Goal: Task Accomplishment & Management: Manage account settings

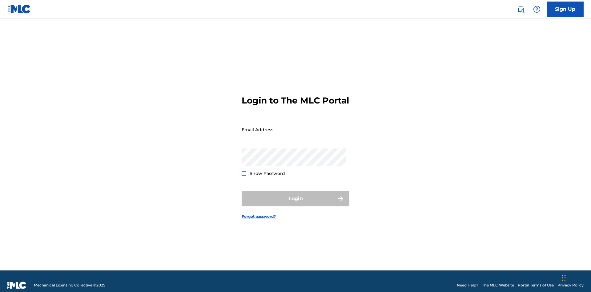
scroll to position [8, 0]
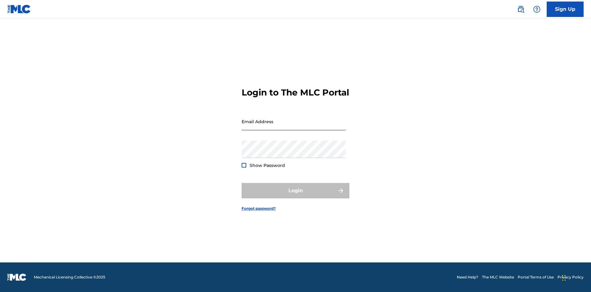
click at [294, 127] on input "Email Address" at bounding box center [294, 122] width 104 height 18
type input "[EMAIL_ADDRESS][DOMAIN_NAME]"
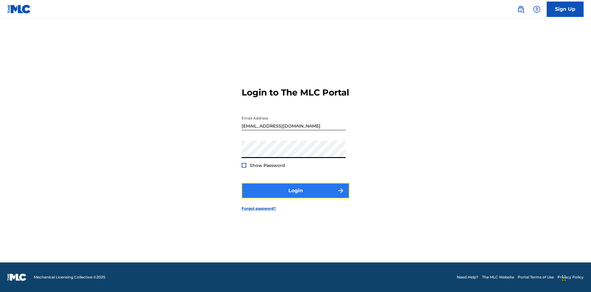
click at [296, 196] on button "Login" at bounding box center [296, 190] width 108 height 15
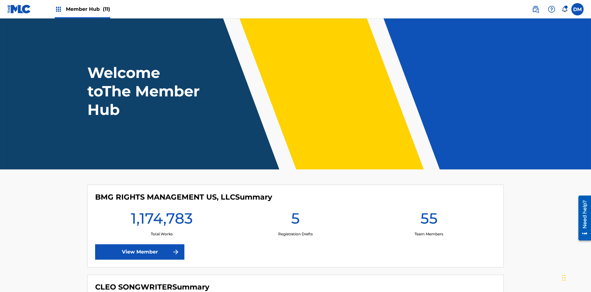
click at [88, 9] on span "Member Hub (11)" at bounding box center [88, 9] width 44 height 7
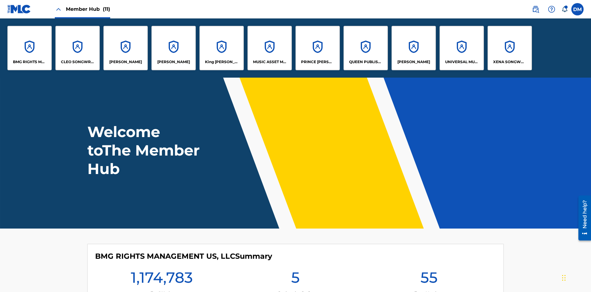
scroll to position [22, 0]
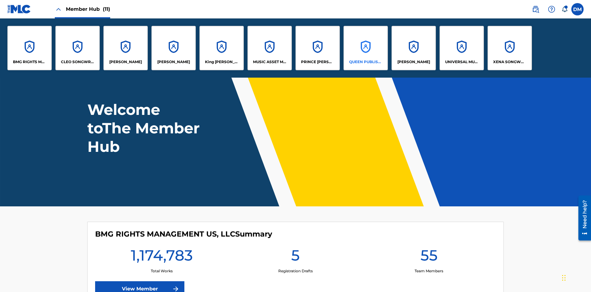
click at [366, 62] on p "QUEEN PUBLISHA" at bounding box center [366, 62] width 34 height 6
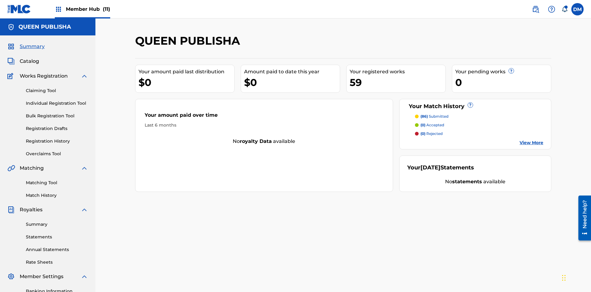
scroll to position [90, 0]
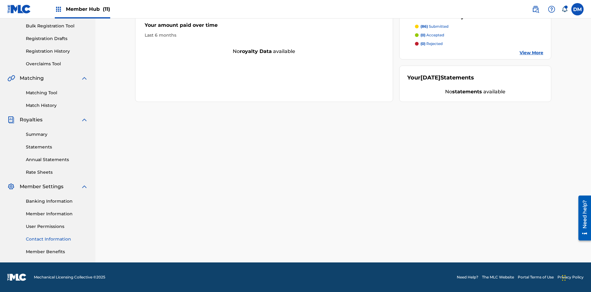
click at [57, 239] on link "Contact Information" at bounding box center [57, 239] width 62 height 6
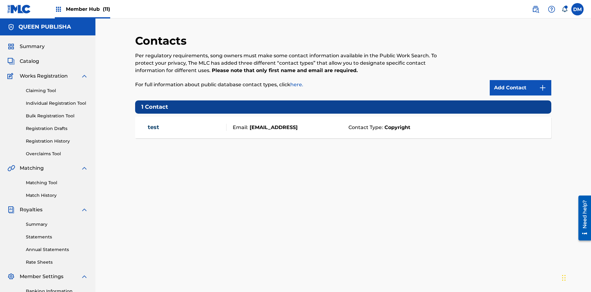
click at [88, 9] on span "Member Hub (11)" at bounding box center [88, 9] width 44 height 7
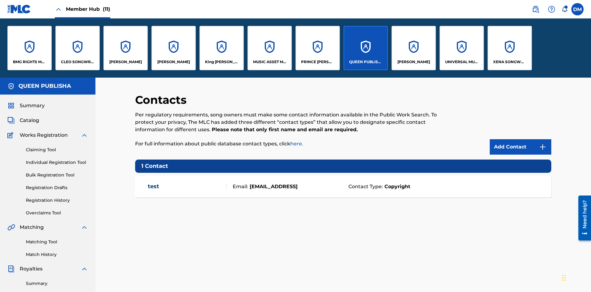
scroll to position [22, 0]
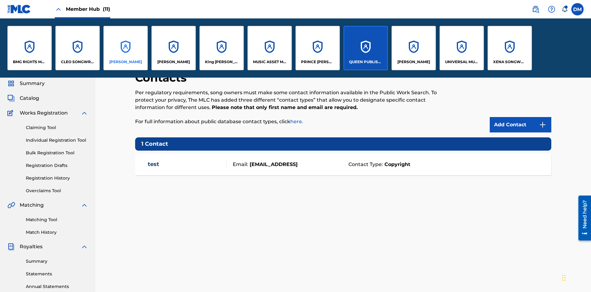
click at [125, 62] on p "[PERSON_NAME]" at bounding box center [125, 62] width 33 height 6
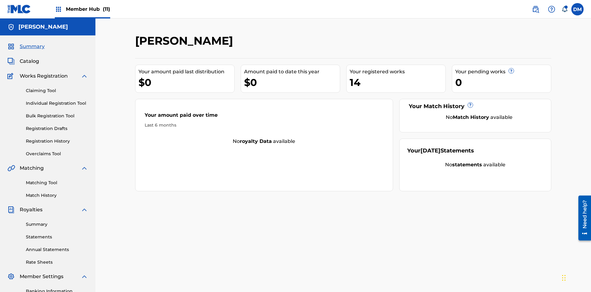
scroll to position [90, 0]
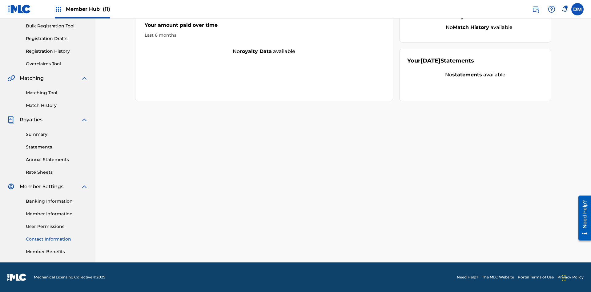
click at [57, 239] on link "Contact Information" at bounding box center [57, 239] width 62 height 6
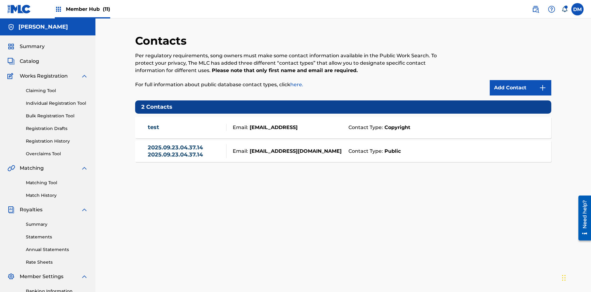
scroll to position [90, 0]
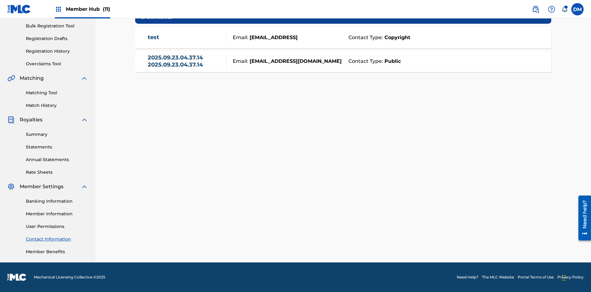
click at [391, 61] on strong "Public" at bounding box center [392, 61] width 18 height 7
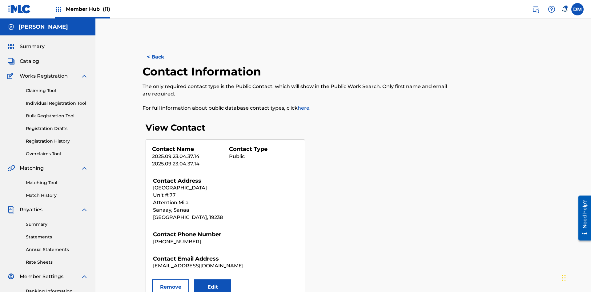
scroll to position [90, 0]
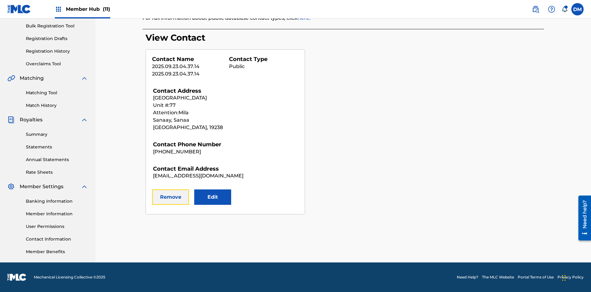
click at [171, 197] on button "Remove" at bounding box center [170, 196] width 37 height 15
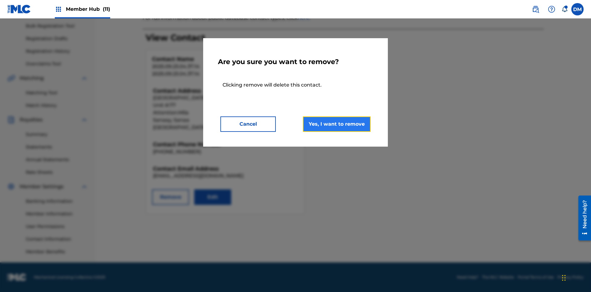
click at [337, 124] on button "Yes, I want to remove" at bounding box center [337, 123] width 68 height 15
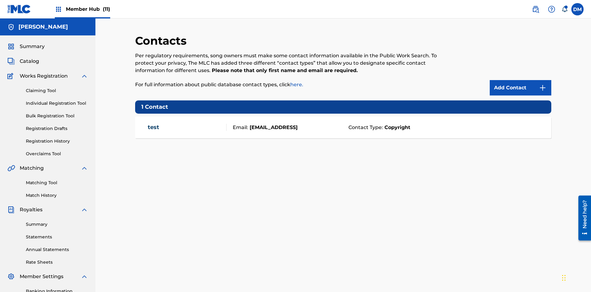
click at [88, 9] on span "Member Hub (11)" at bounding box center [88, 9] width 44 height 7
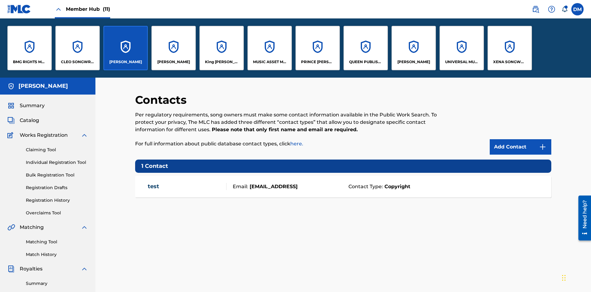
scroll to position [22, 0]
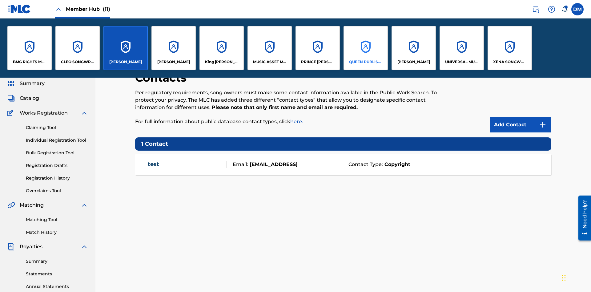
click at [366, 62] on p "QUEEN PUBLISHA" at bounding box center [366, 62] width 34 height 6
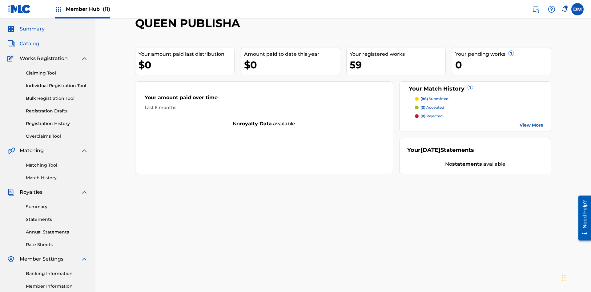
click at [29, 41] on span "Catalog" at bounding box center [29, 43] width 19 height 7
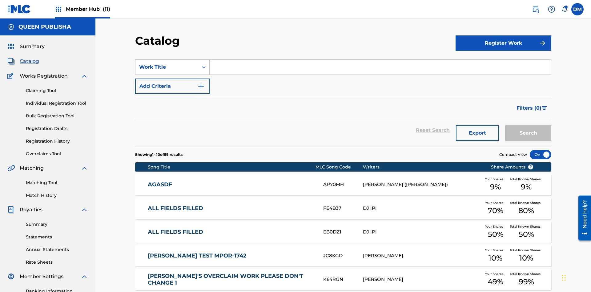
scroll to position [113, 0]
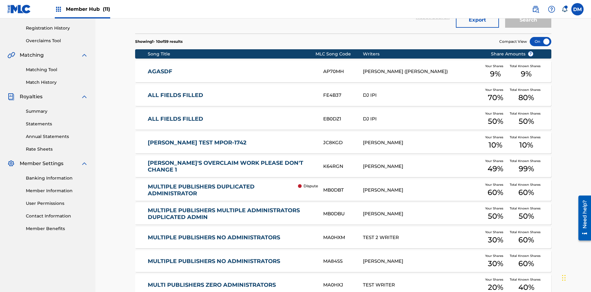
click at [541, 42] on div at bounding box center [541, 41] width 22 height 9
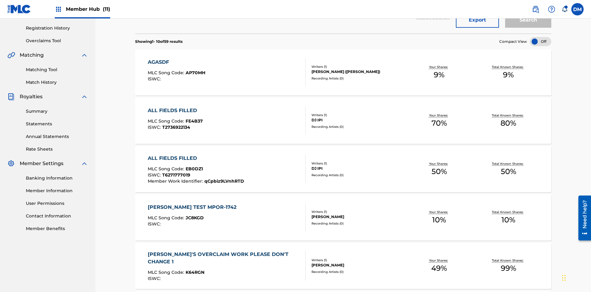
scroll to position [23, 0]
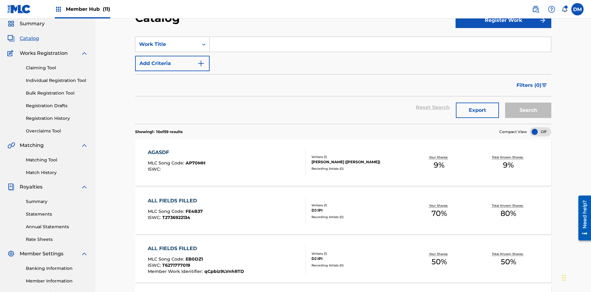
click at [380, 44] on input "Search Form" at bounding box center [380, 44] width 341 height 15
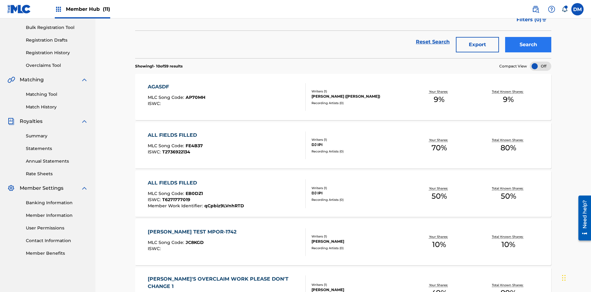
type input "MULTIPLE PUBLISHERS NO ADMINISTRATORS"
click at [528, 45] on button "Search" at bounding box center [528, 44] width 46 height 15
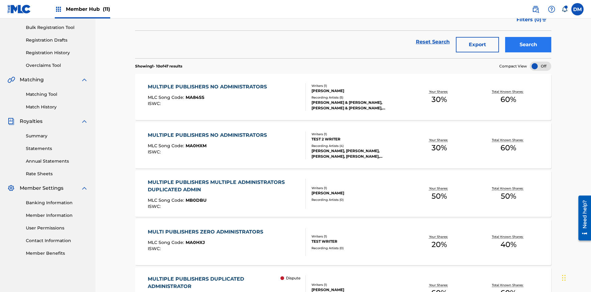
scroll to position [146, 0]
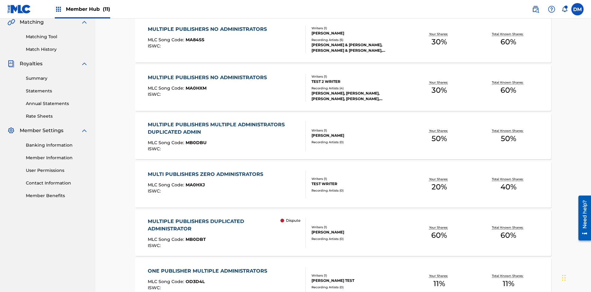
click at [194, 40] on span "MA84SS" at bounding box center [195, 40] width 19 height 6
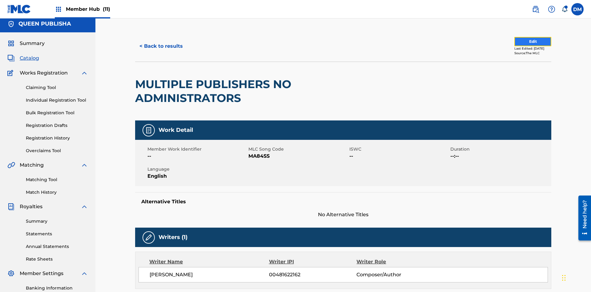
click at [526, 42] on button "Edit" at bounding box center [533, 41] width 37 height 9
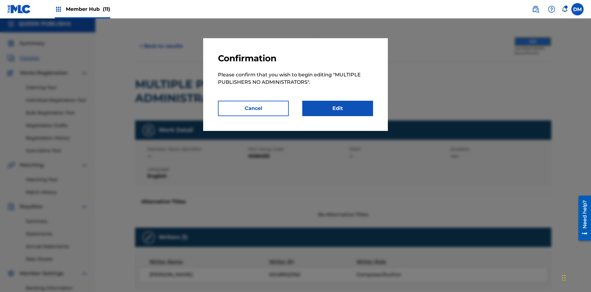
scroll to position [67, 0]
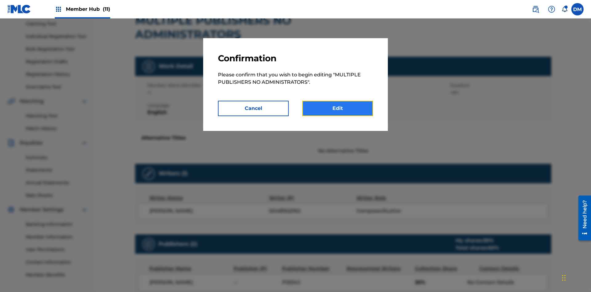
click at [338, 108] on link "Edit" at bounding box center [337, 108] width 71 height 15
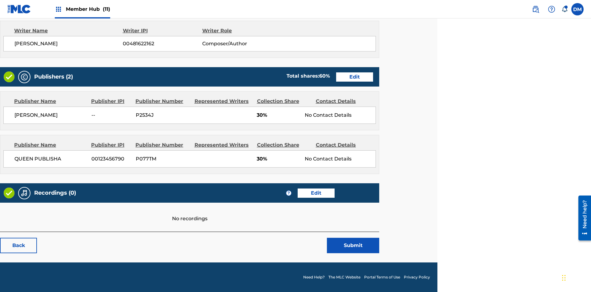
scroll to position [240, 154]
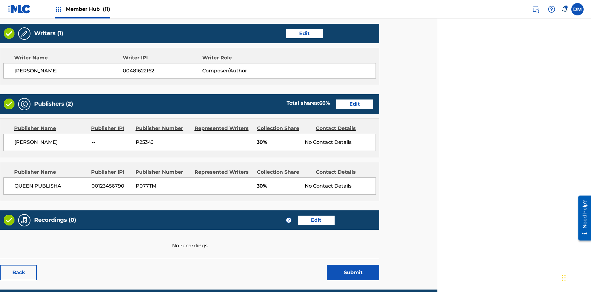
click at [88, 9] on span "Member Hub (11)" at bounding box center [88, 9] width 44 height 7
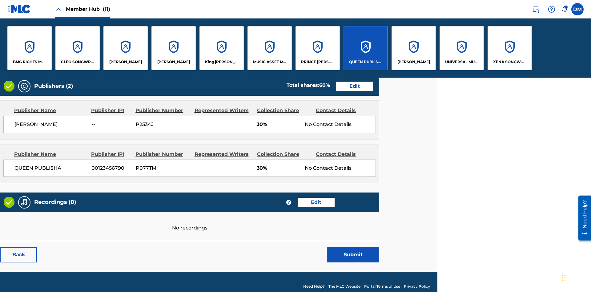
click at [366, 62] on p "QUEEN PUBLISHA" at bounding box center [366, 62] width 34 height 6
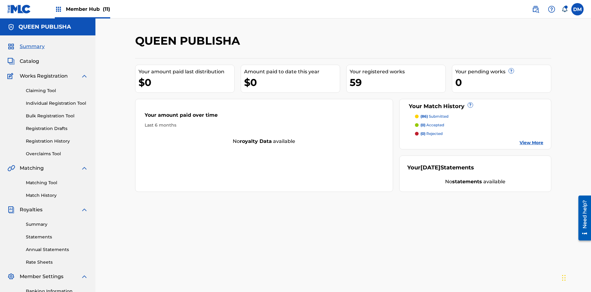
scroll to position [90, 0]
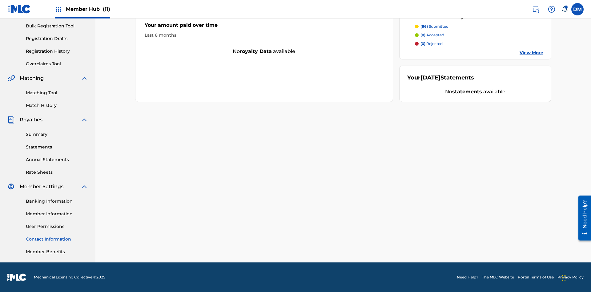
click at [57, 239] on link "Contact Information" at bounding box center [57, 239] width 62 height 6
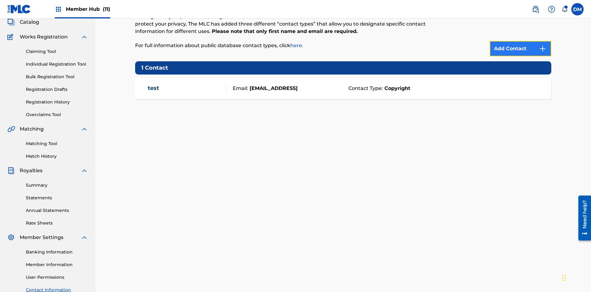
click at [543, 45] on img at bounding box center [542, 48] width 7 height 7
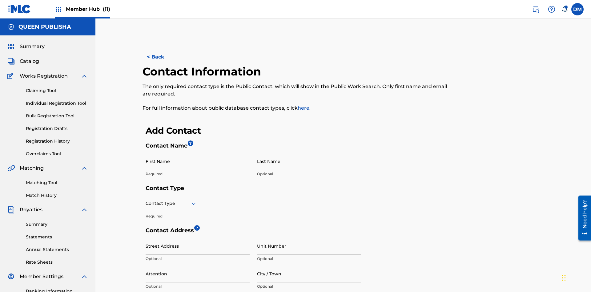
scroll to position [115, 0]
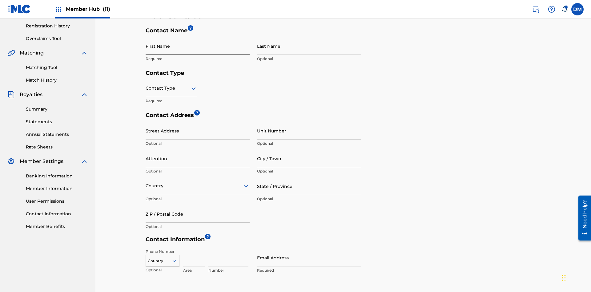
click at [198, 46] on input "First Name" at bounding box center [198, 46] width 104 height 18
type input "2025.09.24.05.16.46"
click at [309, 46] on input "Last Name" at bounding box center [309, 46] width 104 height 18
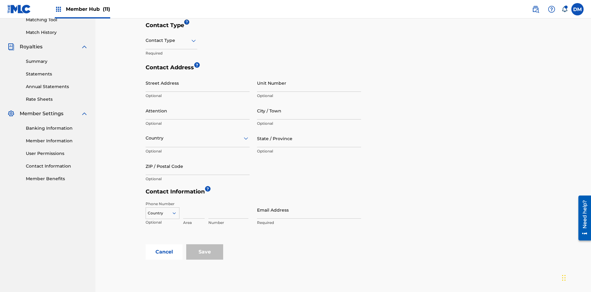
type input "2025.09.24.05.16.46"
click at [146, 40] on input "text" at bounding box center [146, 40] width 1 height 6
click at [172, 56] on div "Public" at bounding box center [171, 56] width 51 height 14
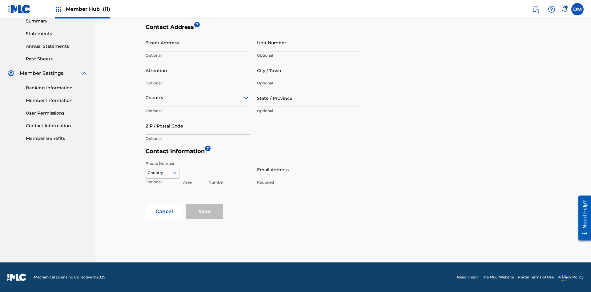
click at [309, 70] on input "City / Town" at bounding box center [309, 71] width 104 height 18
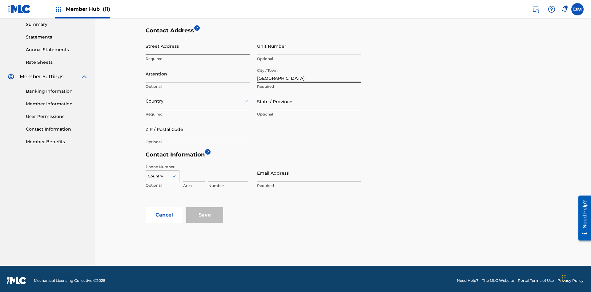
type input "[GEOGRAPHIC_DATA]"
click at [198, 46] on input "Street Address" at bounding box center [198, 46] width 104 height 18
type input "[PERSON_NAME] 13"
click at [309, 46] on input "Unit Number" at bounding box center [309, 46] width 104 height 18
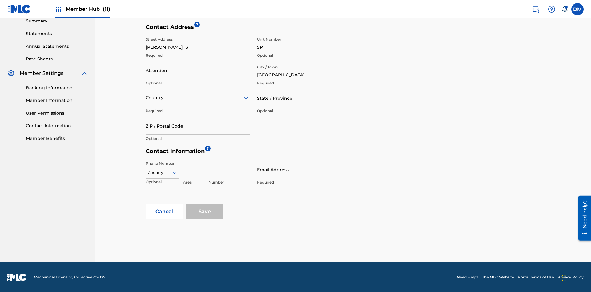
type input "9P"
click at [198, 70] on input "Attention" at bounding box center [198, 71] width 104 height 18
type input "[PERSON_NAME]"
click at [146, 98] on input "text" at bounding box center [146, 98] width 1 height 6
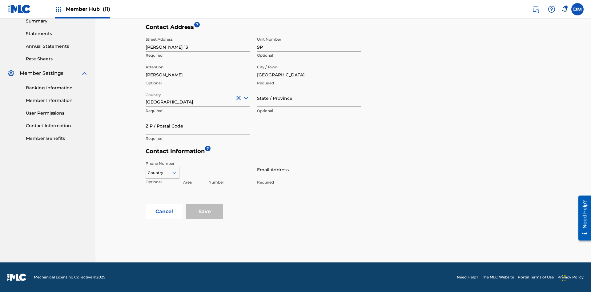
click at [309, 98] on input "State / Province" at bounding box center [309, 98] width 104 height 18
type input "[GEOGRAPHIC_DATA]"
click at [198, 126] on input "ZIP / Postal Code" at bounding box center [198, 126] width 104 height 18
type input "68080"
click at [177, 173] on icon at bounding box center [175, 173] width 6 height 6
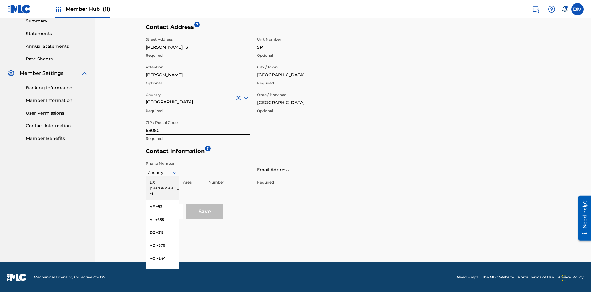
click at [194, 169] on input at bounding box center [194, 170] width 22 height 18
type input "951"
click at [228, 169] on input at bounding box center [228, 170] width 40 height 18
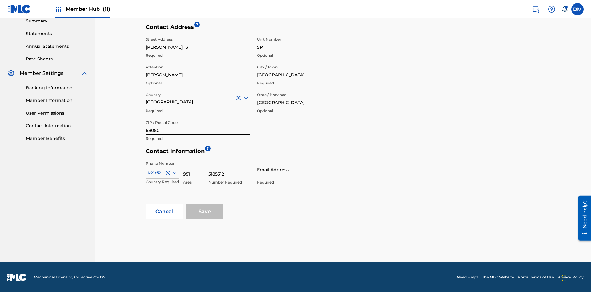
type input "5185312"
click at [309, 169] on input "Email Address" at bounding box center [309, 170] width 104 height 18
type input "[EMAIL_ADDRESS][DOMAIN_NAME]"
click at [205, 212] on input "Save" at bounding box center [204, 211] width 37 height 15
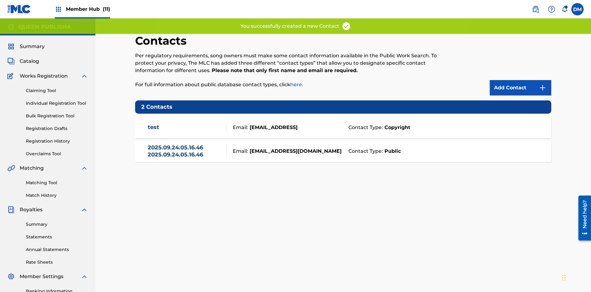
click at [88, 9] on span "Member Hub (11)" at bounding box center [88, 9] width 44 height 7
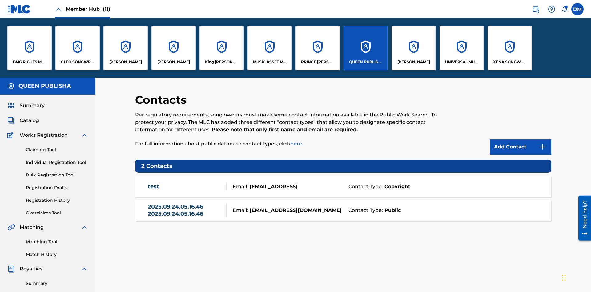
scroll to position [22, 0]
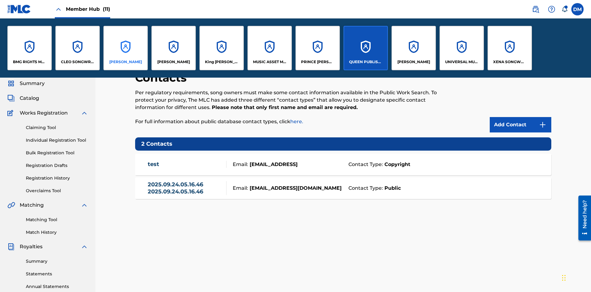
click at [125, 62] on p "[PERSON_NAME]" at bounding box center [125, 62] width 33 height 6
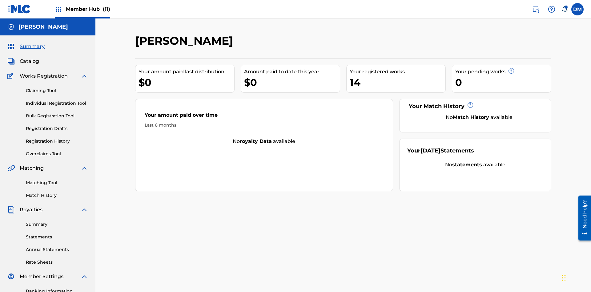
scroll to position [90, 0]
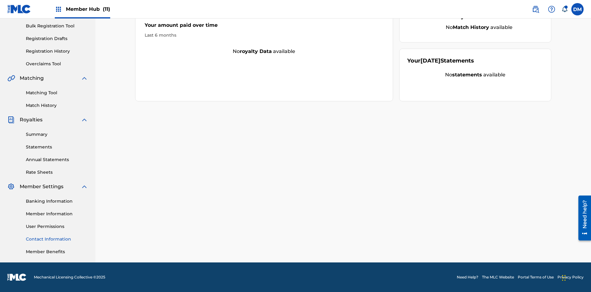
click at [57, 239] on link "Contact Information" at bounding box center [57, 239] width 62 height 6
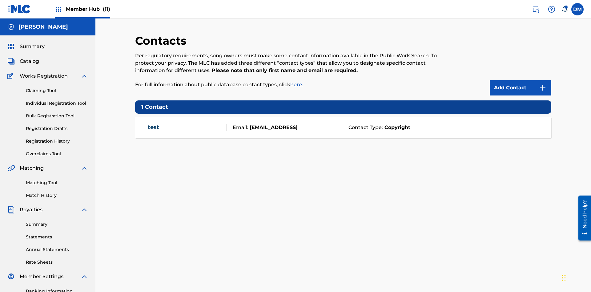
scroll to position [47, 0]
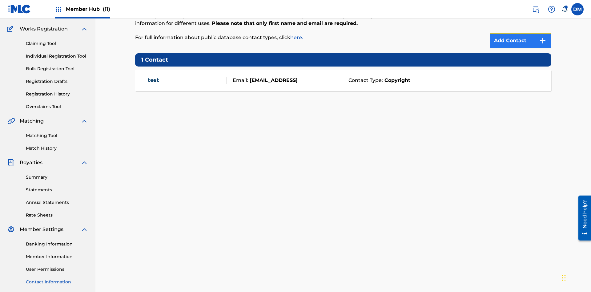
click at [543, 41] on img at bounding box center [542, 40] width 7 height 7
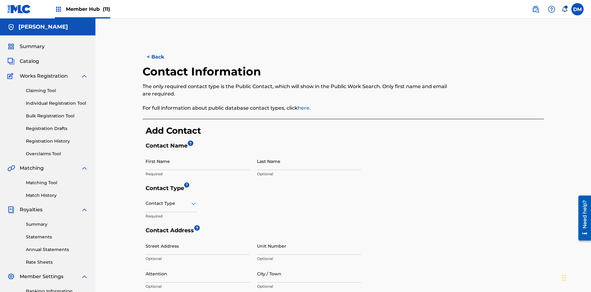
scroll to position [115, 0]
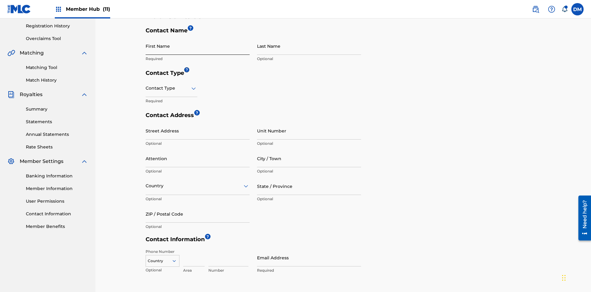
click at [198, 46] on input "First Name" at bounding box center [198, 46] width 104 height 18
type input "2025.09.24.05.17.46"
click at [309, 46] on input "Last Name" at bounding box center [309, 46] width 104 height 18
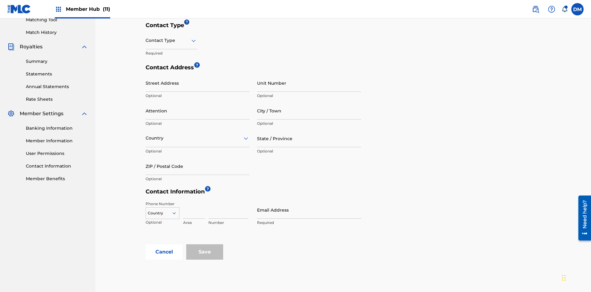
type input "2025.09.24.05.17.46"
click at [146, 40] on input "text" at bounding box center [146, 40] width 1 height 6
click at [172, 56] on div "Public" at bounding box center [171, 56] width 51 height 14
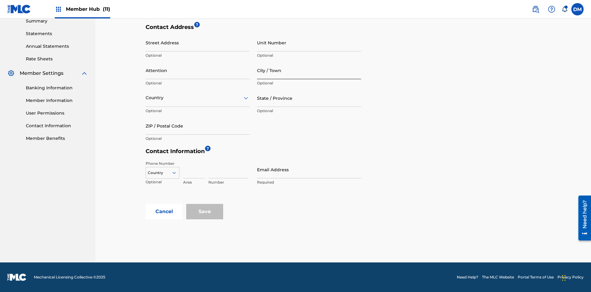
click at [309, 70] on input "City / Town" at bounding box center [309, 71] width 104 height 18
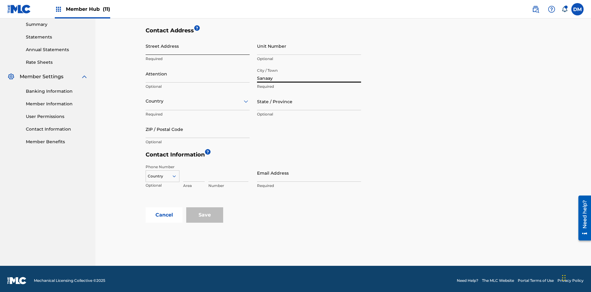
type input "Sanaay"
click at [198, 46] on input "Street Address" at bounding box center [198, 46] width 104 height 18
type input "[GEOGRAPHIC_DATA]"
click at [309, 46] on input "Unit Number" at bounding box center [309, 46] width 104 height 18
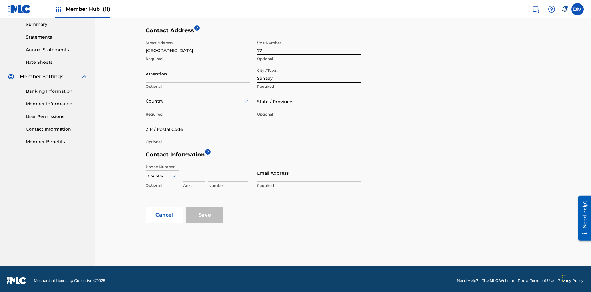
scroll to position [203, 0]
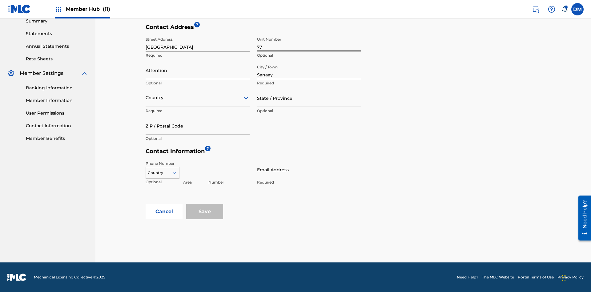
type input "77"
click at [198, 70] on input "Attention" at bounding box center [198, 71] width 104 height 18
type input "Mila"
click at [146, 98] on input "text" at bounding box center [146, 98] width 1 height 6
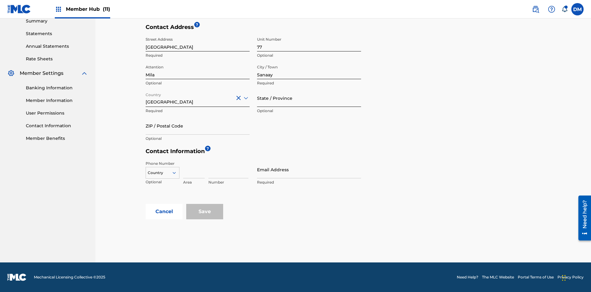
click at [309, 98] on input "State / Province" at bounding box center [309, 98] width 104 height 18
type input "Sanaa"
click at [198, 126] on input "ZIP / Postal Code" at bounding box center [198, 126] width 104 height 18
type input "19238"
click at [177, 173] on icon at bounding box center [175, 173] width 6 height 6
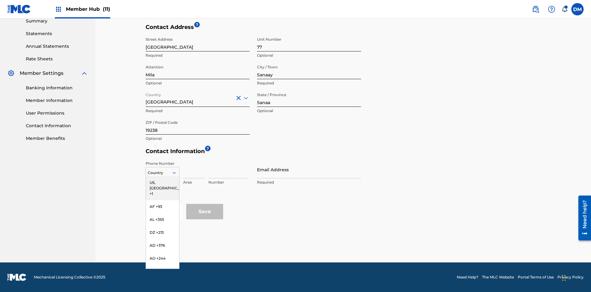
click at [194, 169] on input at bounding box center [194, 170] width 22 height 18
type input "02"
click at [228, 169] on input at bounding box center [228, 170] width 40 height 18
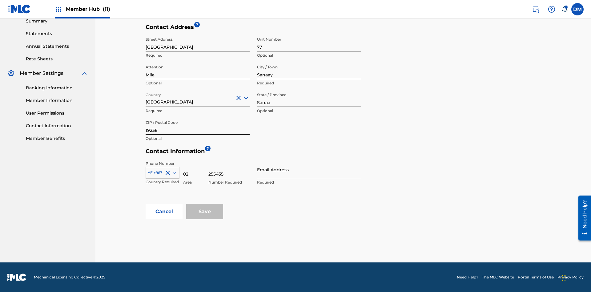
type input "255435"
click at [309, 169] on input "Email Address" at bounding box center [309, 170] width 104 height 18
type input "[EMAIL_ADDRESS][DOMAIN_NAME]"
click at [205, 212] on input "Save" at bounding box center [204, 211] width 37 height 15
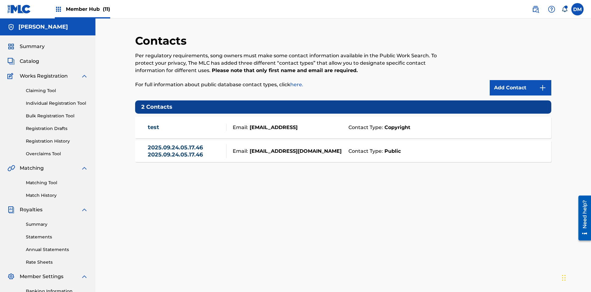
click at [88, 9] on span "Member Hub (11)" at bounding box center [88, 9] width 44 height 7
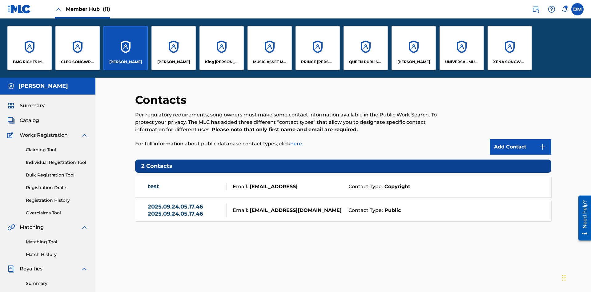
scroll to position [22, 0]
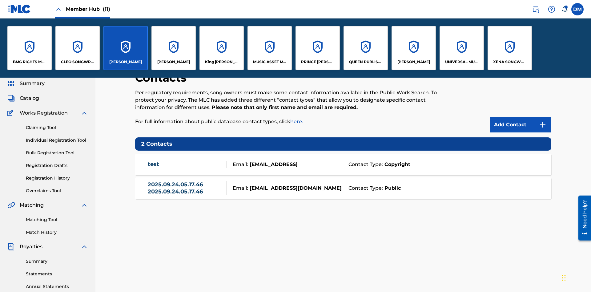
click at [125, 62] on p "[PERSON_NAME]" at bounding box center [125, 62] width 33 height 6
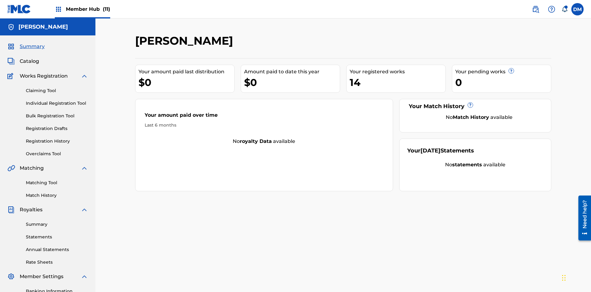
scroll to position [21, 0]
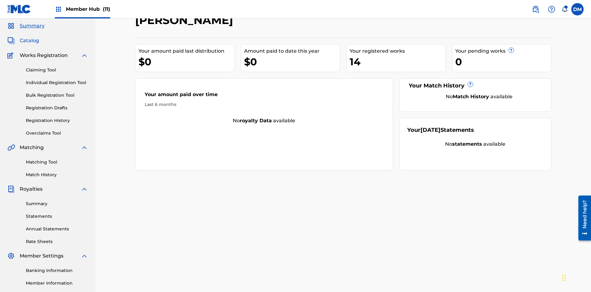
click at [29, 41] on span "Catalog" at bounding box center [29, 40] width 19 height 7
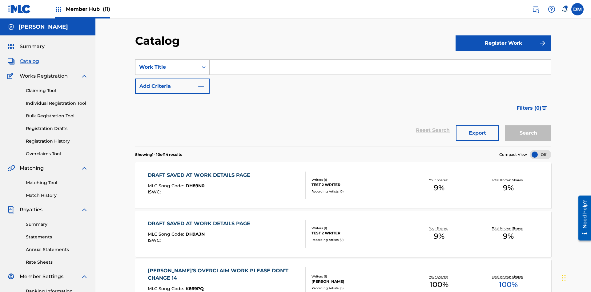
scroll to position [23, 0]
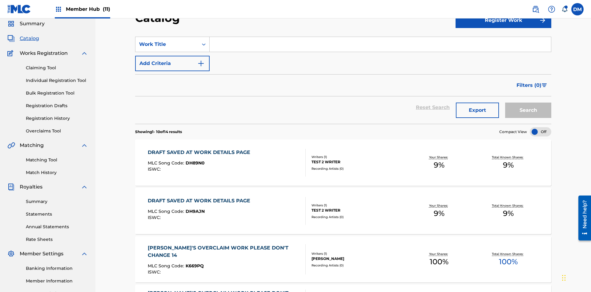
click at [380, 44] on input "Search Form" at bounding box center [380, 44] width 341 height 15
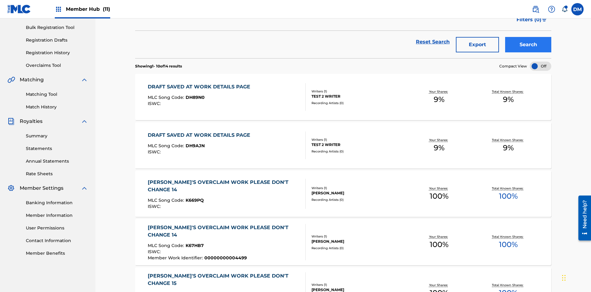
type input "MULTIPLE PUBLISHERS NO ADMINISTRATORS"
click at [528, 45] on button "Search" at bounding box center [528, 44] width 46 height 15
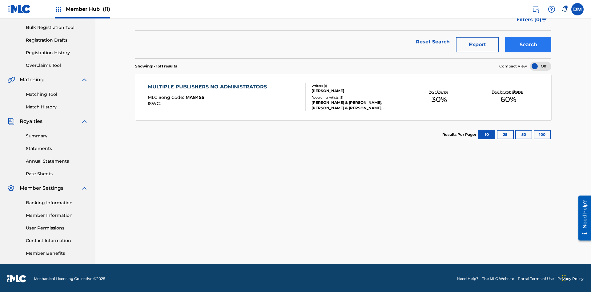
scroll to position [90, 0]
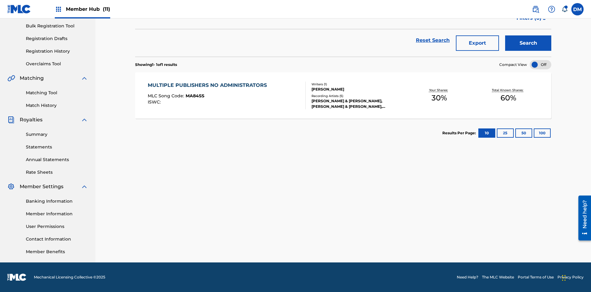
click at [194, 96] on span "MA84SS" at bounding box center [195, 96] width 19 height 6
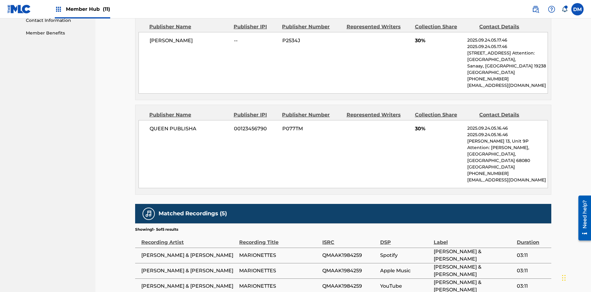
scroll to position [3, 0]
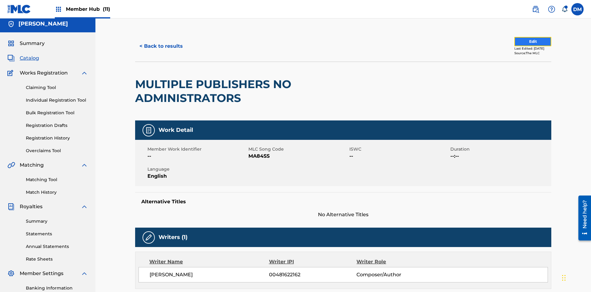
click at [526, 42] on button "Edit" at bounding box center [533, 41] width 37 height 9
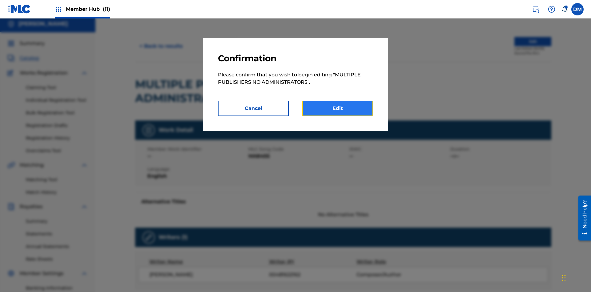
click at [338, 108] on link "Edit" at bounding box center [337, 108] width 71 height 15
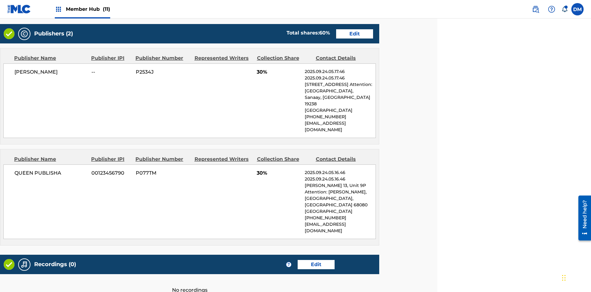
click at [88, 9] on span "Member Hub (11)" at bounding box center [88, 9] width 44 height 7
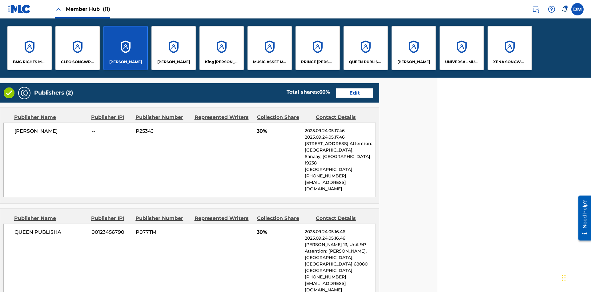
scroll to position [314, 154]
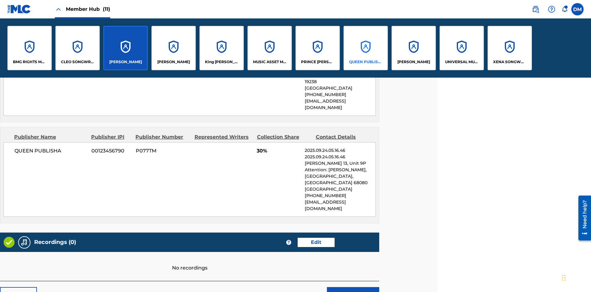
click at [366, 62] on p "QUEEN PUBLISHA" at bounding box center [366, 62] width 34 height 6
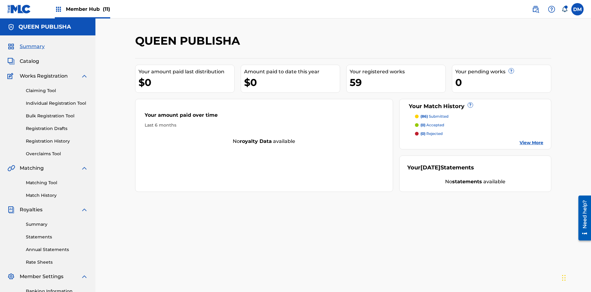
scroll to position [21, 0]
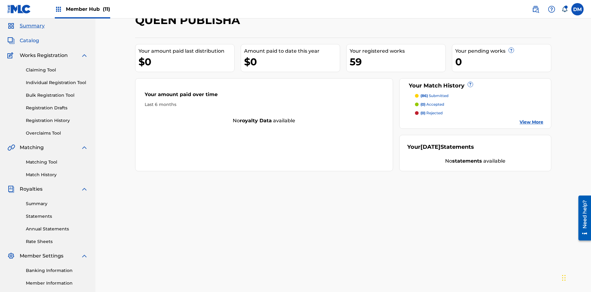
click at [29, 41] on span "Catalog" at bounding box center [29, 40] width 19 height 7
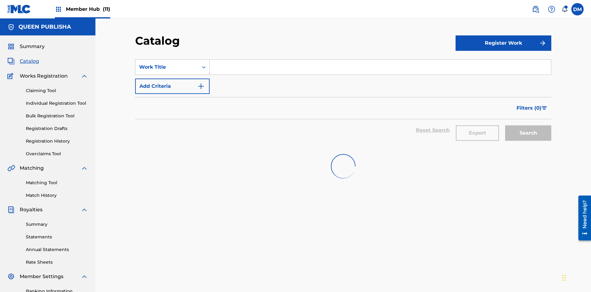
scroll to position [23, 0]
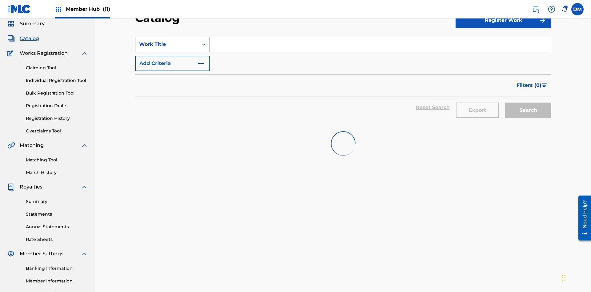
click at [380, 44] on input "Search Form" at bounding box center [380, 44] width 341 height 15
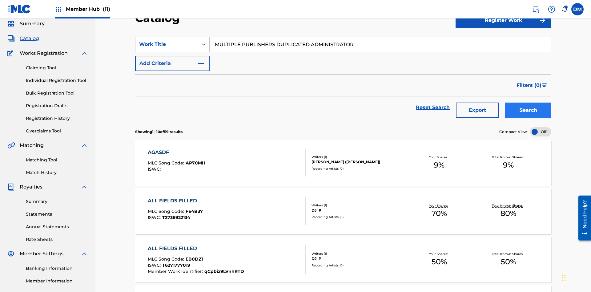
type input "MULTIPLE PUBLISHERS DUPLICATED ADMINISTRATOR"
click at [528, 103] on button "Search" at bounding box center [528, 110] width 46 height 15
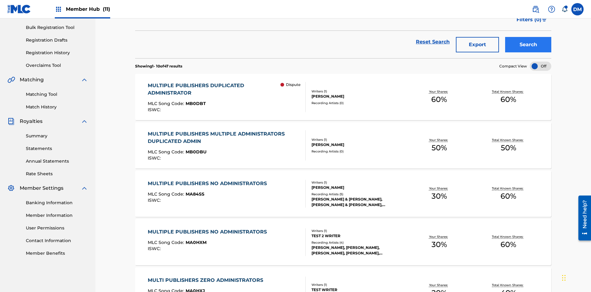
scroll to position [152, 0]
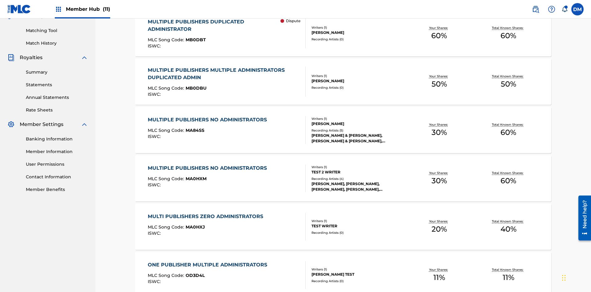
click at [195, 40] on span "MB0DBT" at bounding box center [196, 40] width 20 height 6
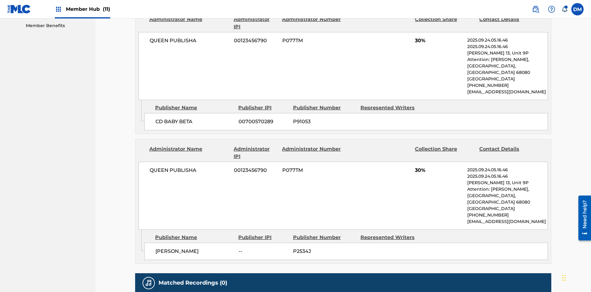
scroll to position [3, 0]
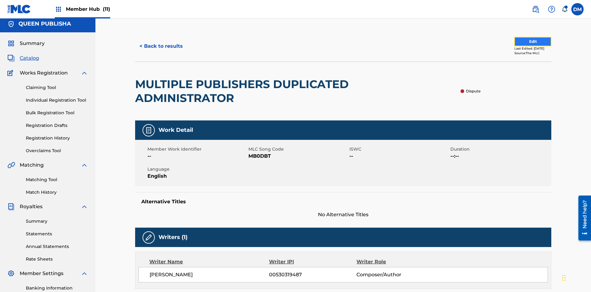
click at [520, 42] on button "Edit" at bounding box center [533, 41] width 37 height 9
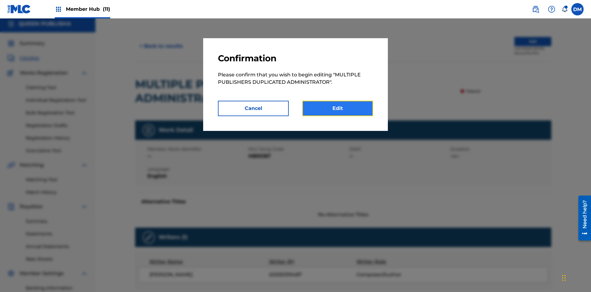
click at [338, 108] on link "Edit" at bounding box center [337, 108] width 71 height 15
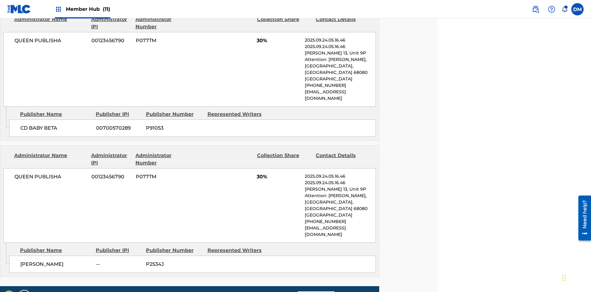
scroll to position [322, 154]
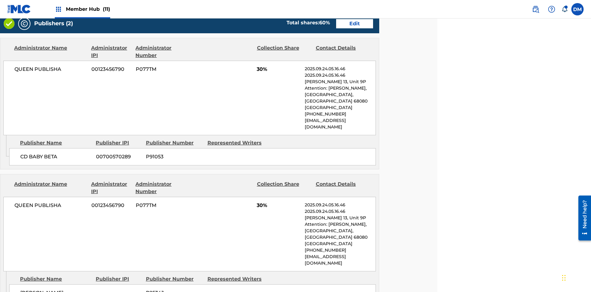
click at [88, 9] on span "Member Hub (11)" at bounding box center [88, 9] width 44 height 7
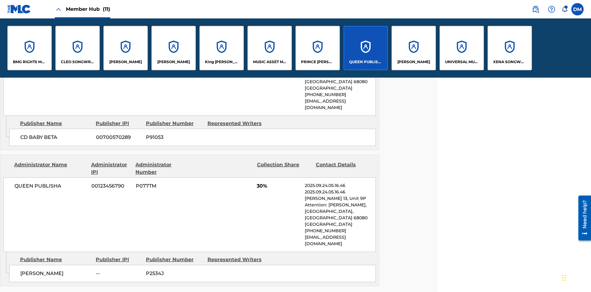
click at [366, 62] on p "QUEEN PUBLISHA" at bounding box center [366, 62] width 34 height 6
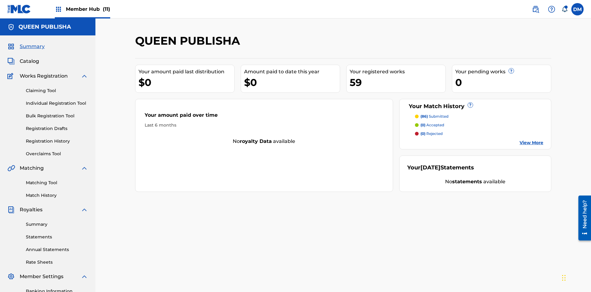
scroll to position [90, 0]
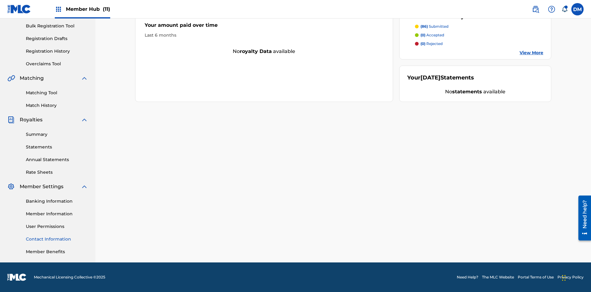
click at [57, 239] on link "Contact Information" at bounding box center [57, 239] width 62 height 6
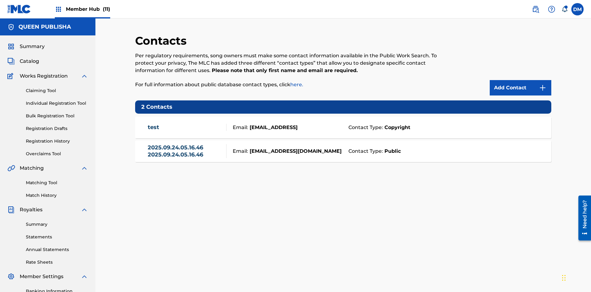
scroll to position [90, 0]
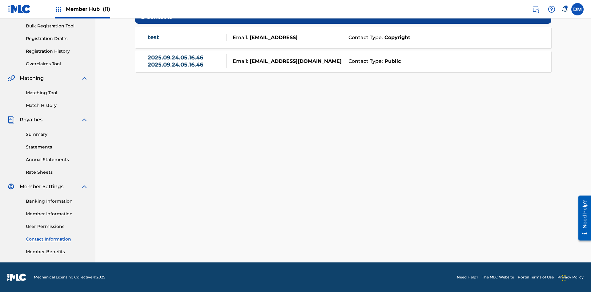
click at [391, 61] on strong "Public" at bounding box center [392, 61] width 18 height 7
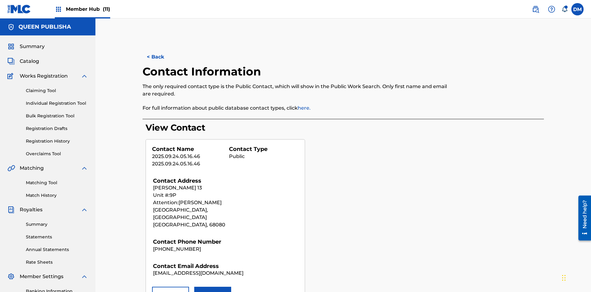
scroll to position [90, 0]
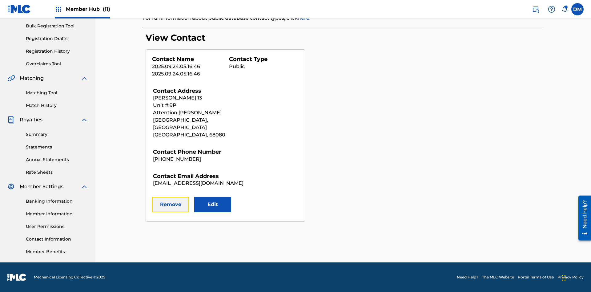
click at [171, 197] on button "Remove" at bounding box center [170, 204] width 37 height 15
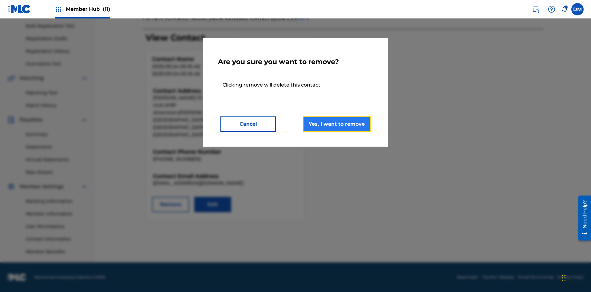
click at [337, 124] on button "Yes, I want to remove" at bounding box center [337, 123] width 68 height 15
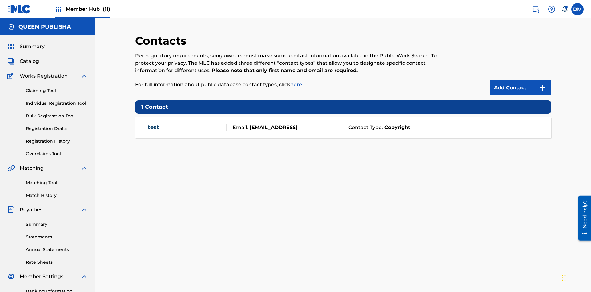
click at [88, 9] on span "Member Hub (11)" at bounding box center [88, 9] width 44 height 7
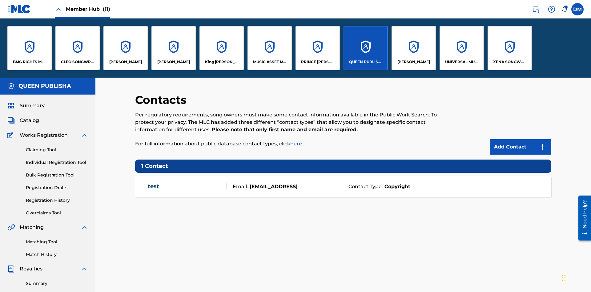
scroll to position [22, 0]
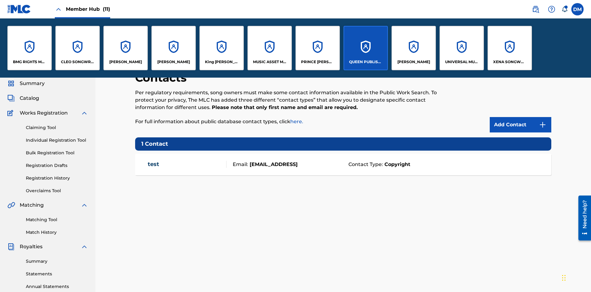
click at [366, 62] on p "QUEEN PUBLISHA" at bounding box center [366, 62] width 34 height 6
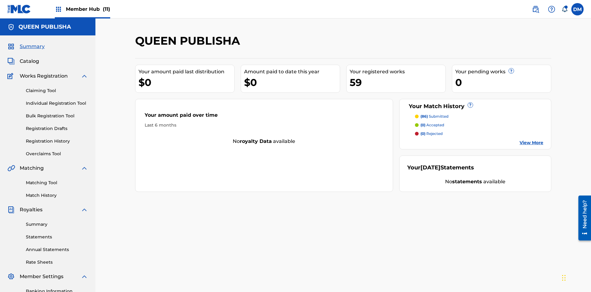
scroll to position [21, 0]
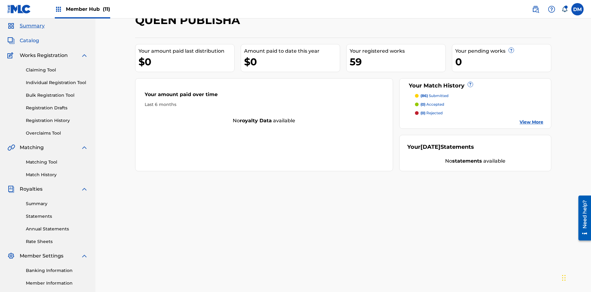
click at [29, 41] on span "Catalog" at bounding box center [29, 40] width 19 height 7
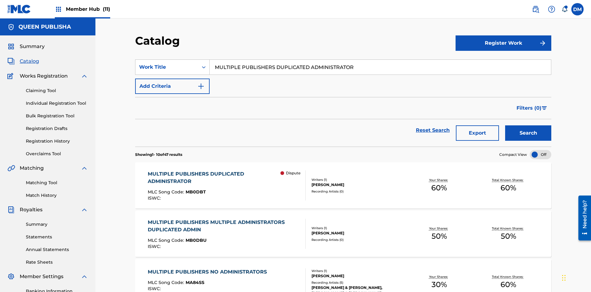
scroll to position [23, 0]
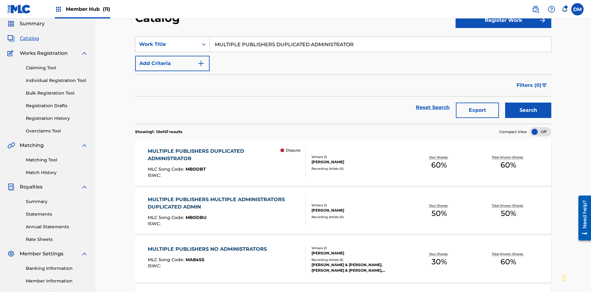
click at [380, 44] on input "MULTIPLE PUBLISHERS DUPLICATED ADMINISTRATOR" at bounding box center [380, 44] width 341 height 15
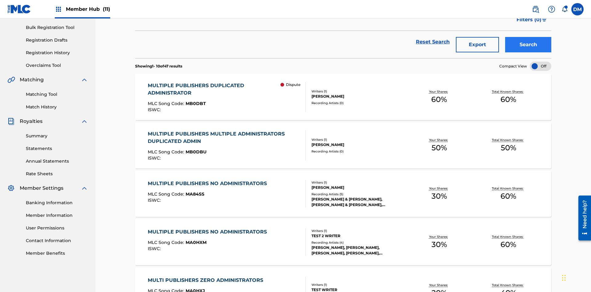
type input "MULTIPLE PUBLISHERS DUPLICATED ADMINISTRATOR"
click at [528, 45] on button "Search" at bounding box center [528, 44] width 46 height 15
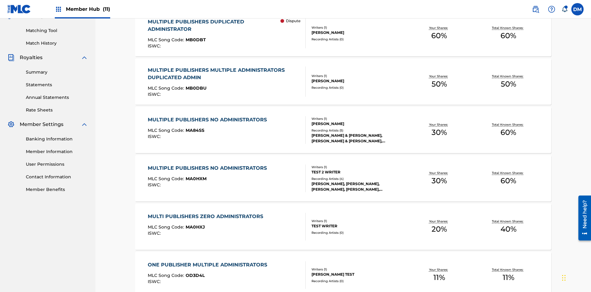
click at [195, 40] on span "MB0DBT" at bounding box center [196, 40] width 20 height 6
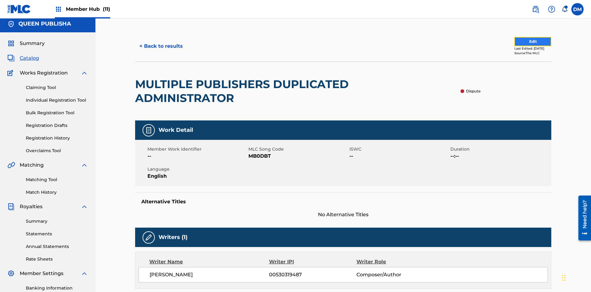
click at [520, 42] on button "Edit" at bounding box center [533, 41] width 37 height 9
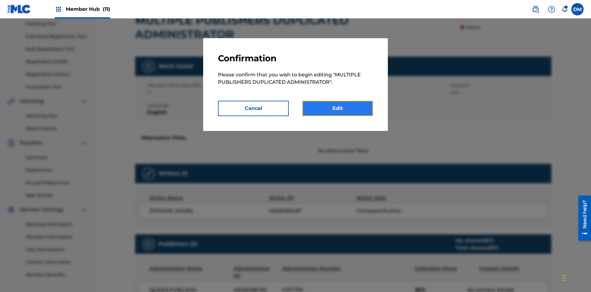
click at [338, 108] on link "Edit" at bounding box center [337, 108] width 71 height 15
